Goal: Transaction & Acquisition: Obtain resource

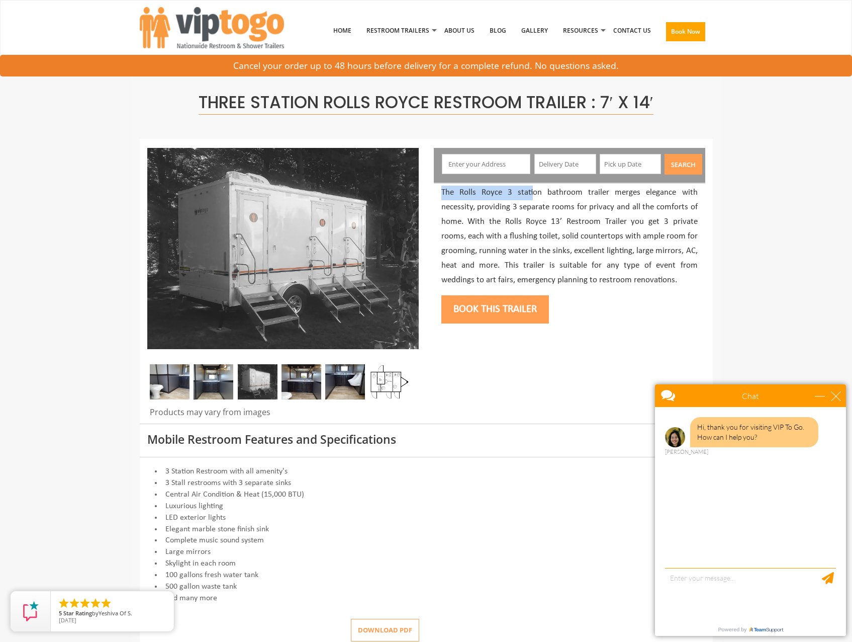
drag, startPoint x: 436, startPoint y: 187, endPoint x: 535, endPoint y: 189, distance: 99.6
click at [535, 188] on div "The Rolls Royce 3 station bathroom trailer merges elegance with necessity, prov…" at bounding box center [570, 256] width 272 height 143
drag, startPoint x: 535, startPoint y: 189, endPoint x: 541, endPoint y: 197, distance: 10.1
click at [541, 197] on p "The Rolls Royce 3 station bathroom trailer merges elegance with necessity, prov…" at bounding box center [570, 237] width 256 height 102
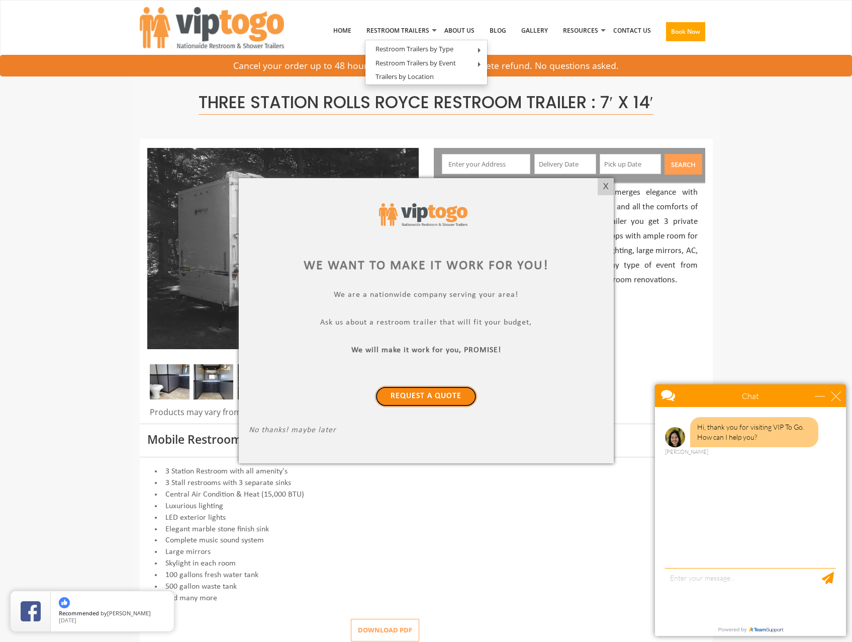
click at [428, 399] on link "Request a Quote" at bounding box center [426, 396] width 102 height 21
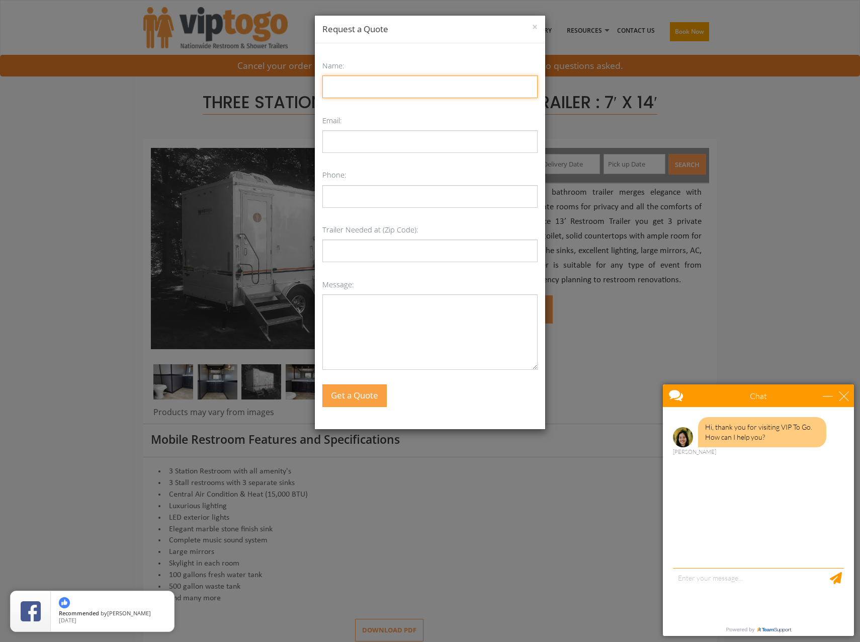
click at [355, 85] on input "Name:" at bounding box center [429, 86] width 215 height 23
click at [528, 27] on h4 "Request a Quote" at bounding box center [429, 29] width 215 height 12
click at [532, 26] on button "×" at bounding box center [535, 27] width 6 height 10
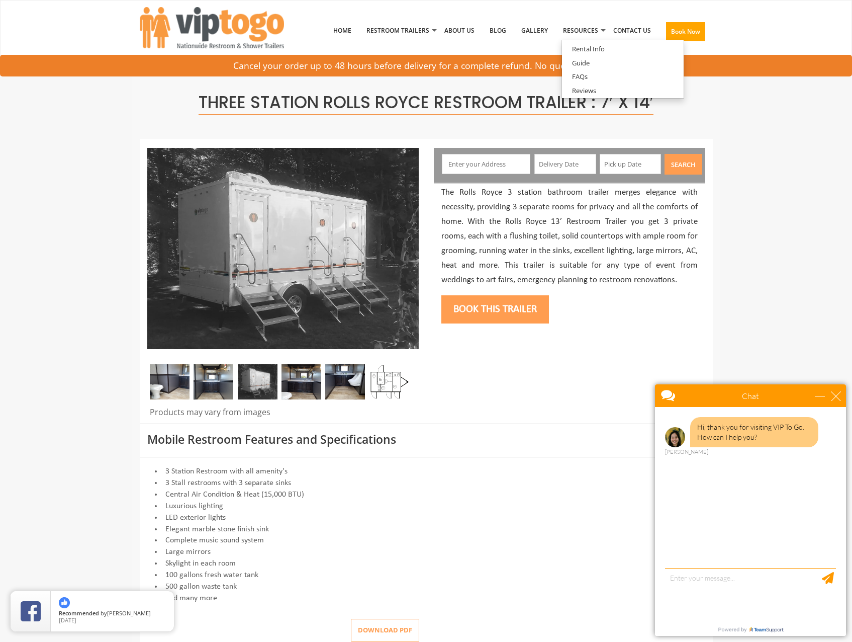
click at [408, 74] on div "Cancel your order up to 48 hours before delivery for a complete refund. No ques…" at bounding box center [426, 66] width 852 height 22
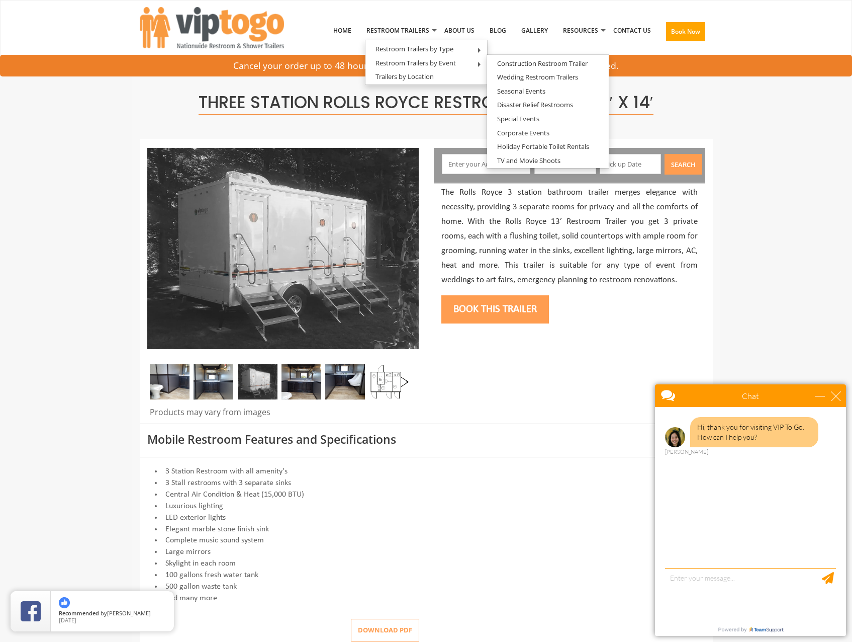
click at [313, 106] on span "Three Station Rolls Royce Restroom Trailer : 7′ x 14′" at bounding box center [426, 103] width 455 height 24
